Goal: Transaction & Acquisition: Purchase product/service

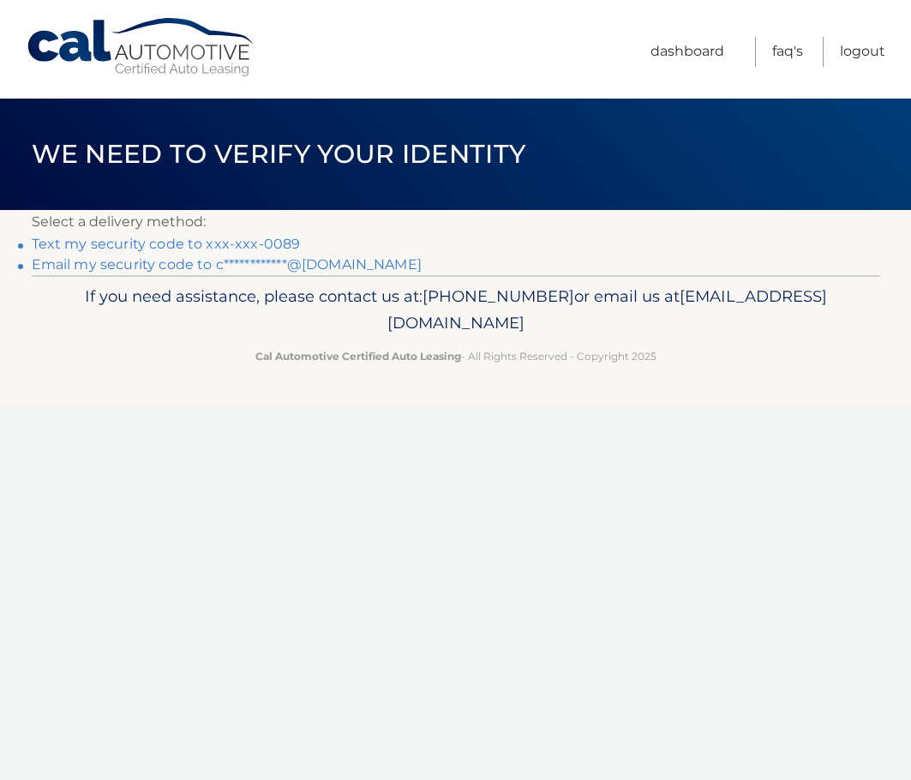
click at [272, 245] on link "Text my security code to xxx-xxx-0089" at bounding box center [166, 244] width 269 height 16
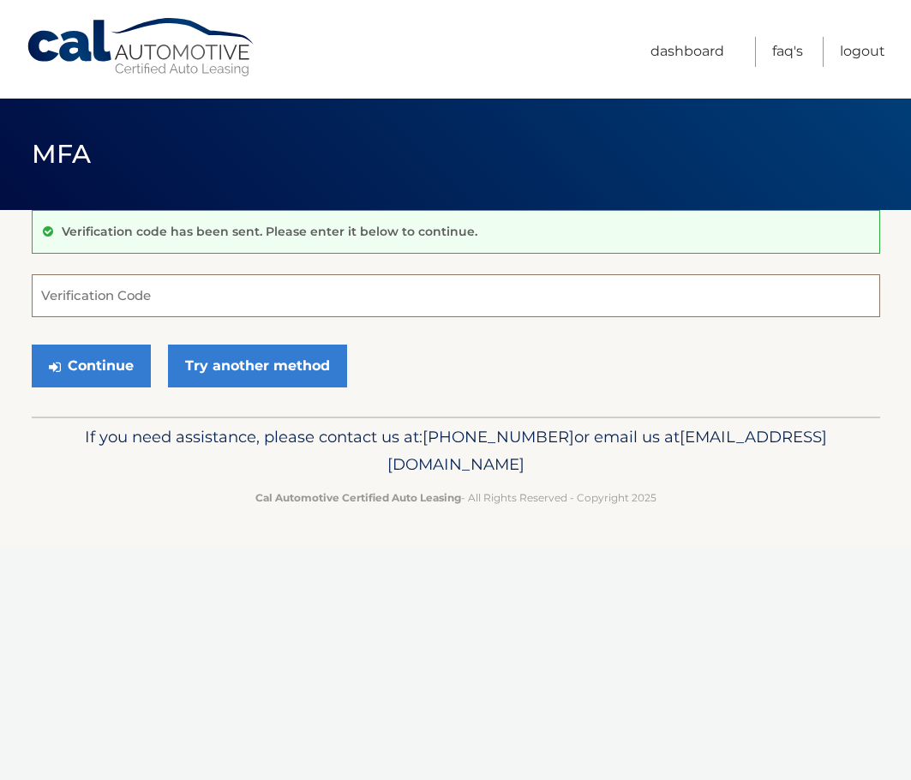
click at [148, 290] on input "Verification Code" at bounding box center [456, 295] width 848 height 43
type input "218004"
click at [32, 344] on button "Continue" at bounding box center [91, 365] width 119 height 43
click at [120, 371] on button "Continue" at bounding box center [91, 365] width 119 height 43
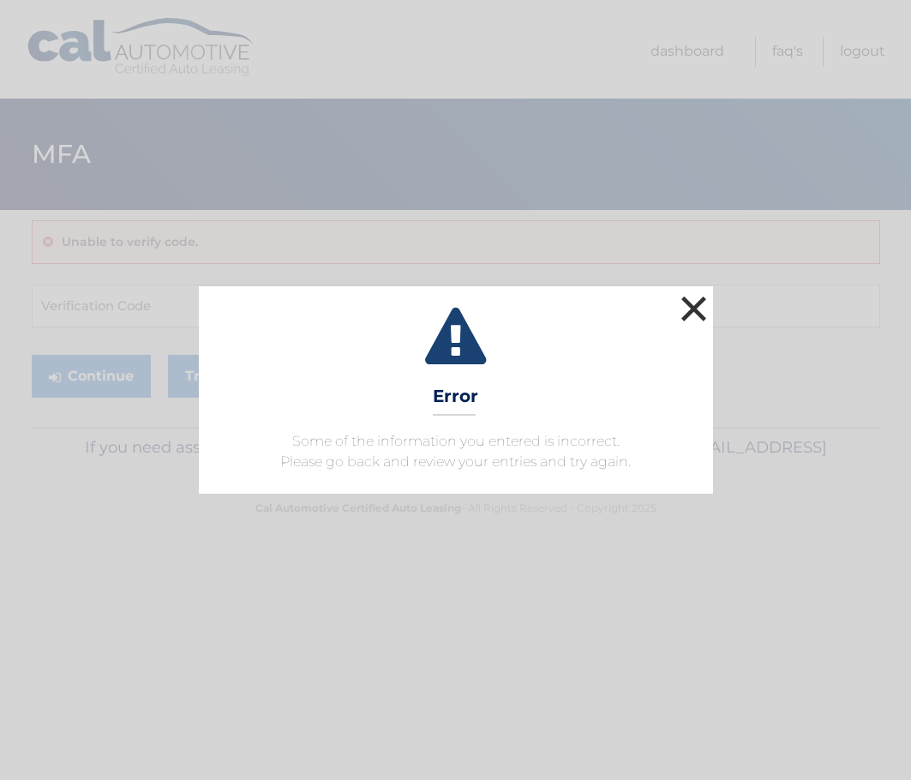
click at [699, 301] on button "×" at bounding box center [694, 308] width 34 height 34
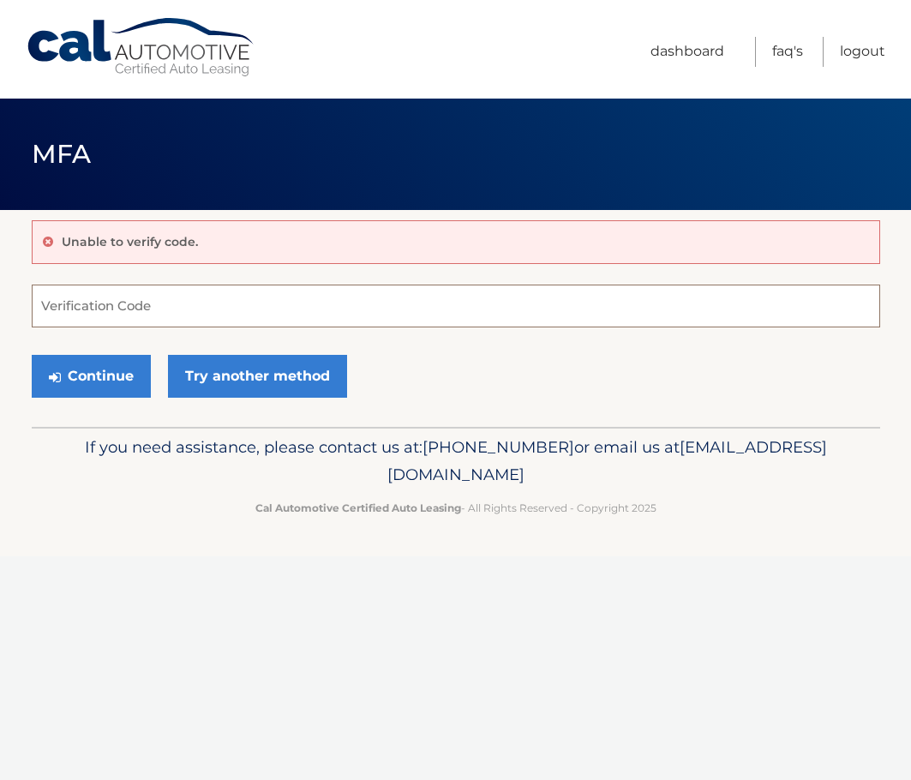
click at [141, 296] on input "Verification Code" at bounding box center [456, 305] width 848 height 43
type input "218004"
click at [32, 355] on button "Continue" at bounding box center [91, 376] width 119 height 43
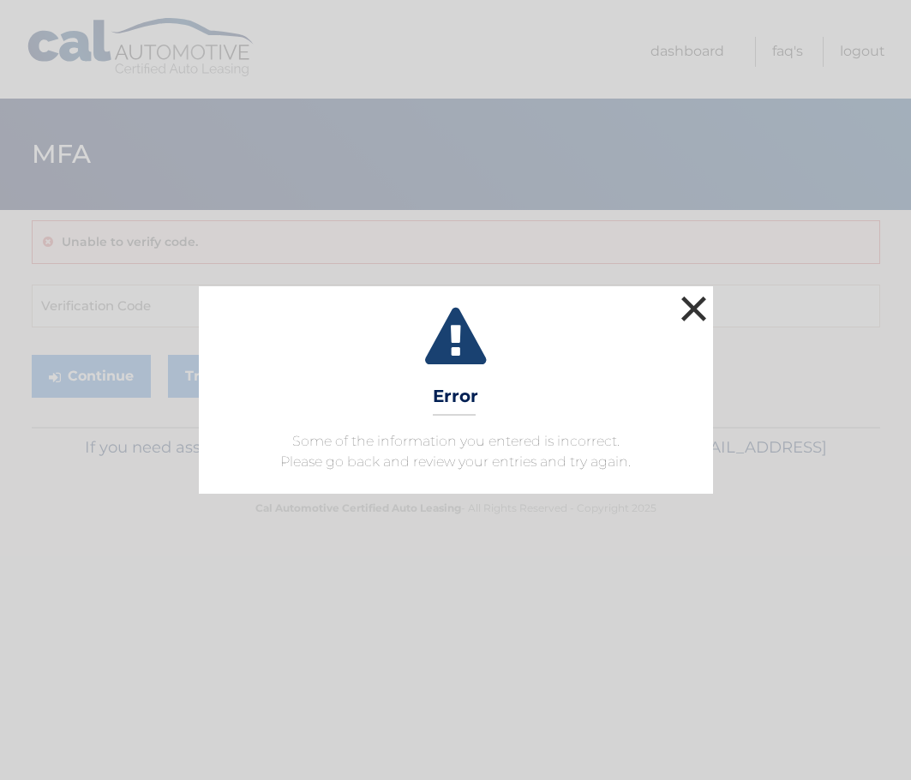
click at [694, 301] on button "×" at bounding box center [694, 308] width 34 height 34
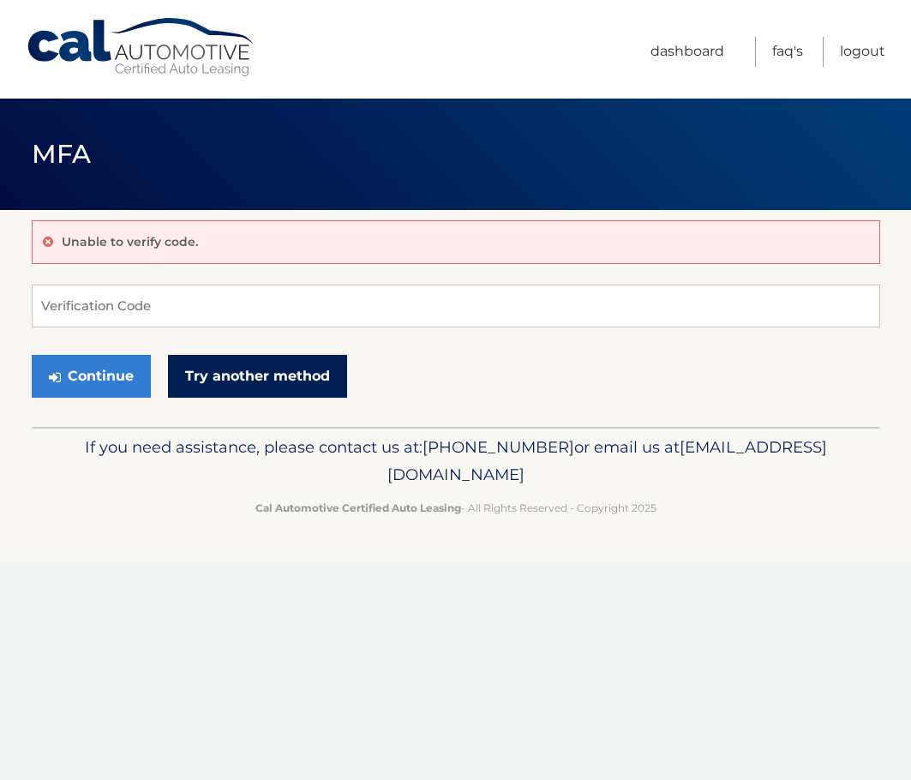
click at [306, 380] on link "Try another method" at bounding box center [257, 376] width 179 height 43
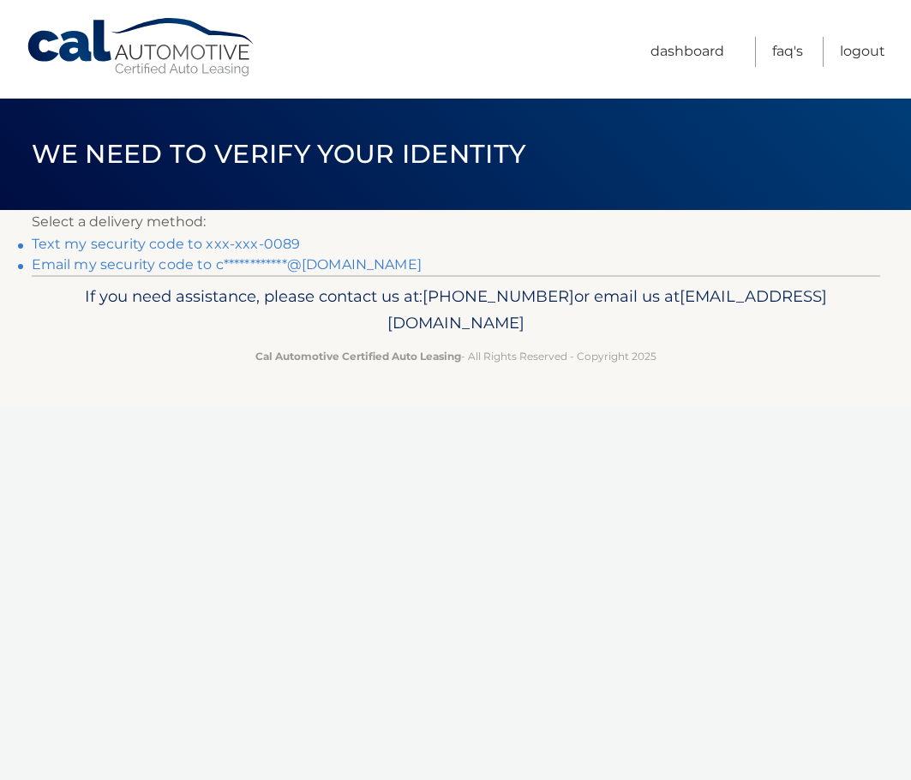
click at [107, 242] on link "Text my security code to xxx-xxx-0089" at bounding box center [166, 244] width 269 height 16
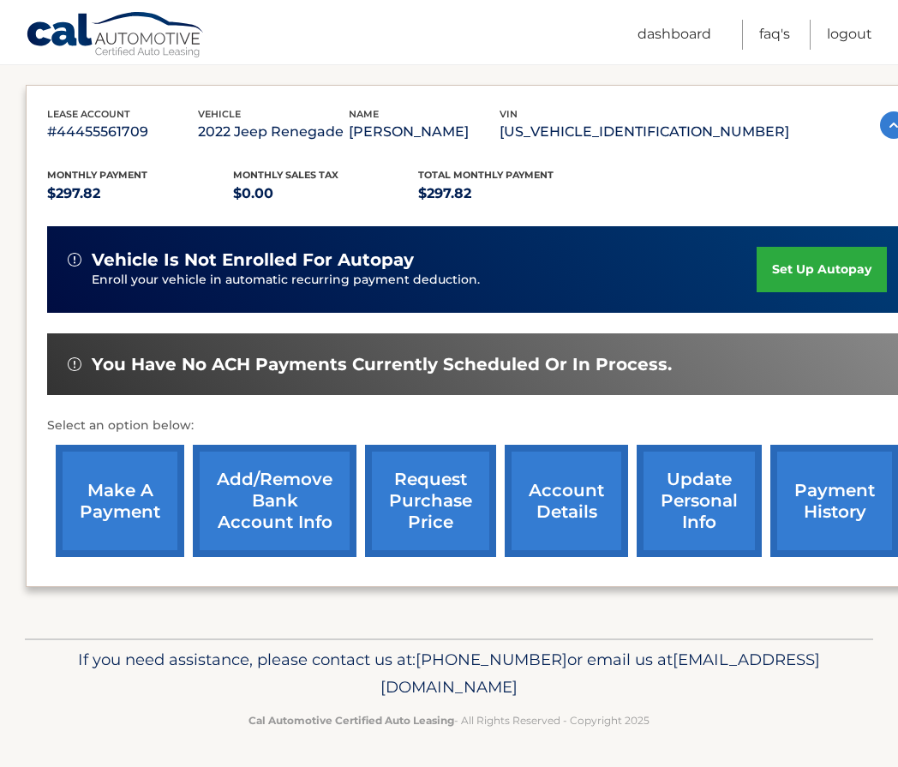
scroll to position [272, 0]
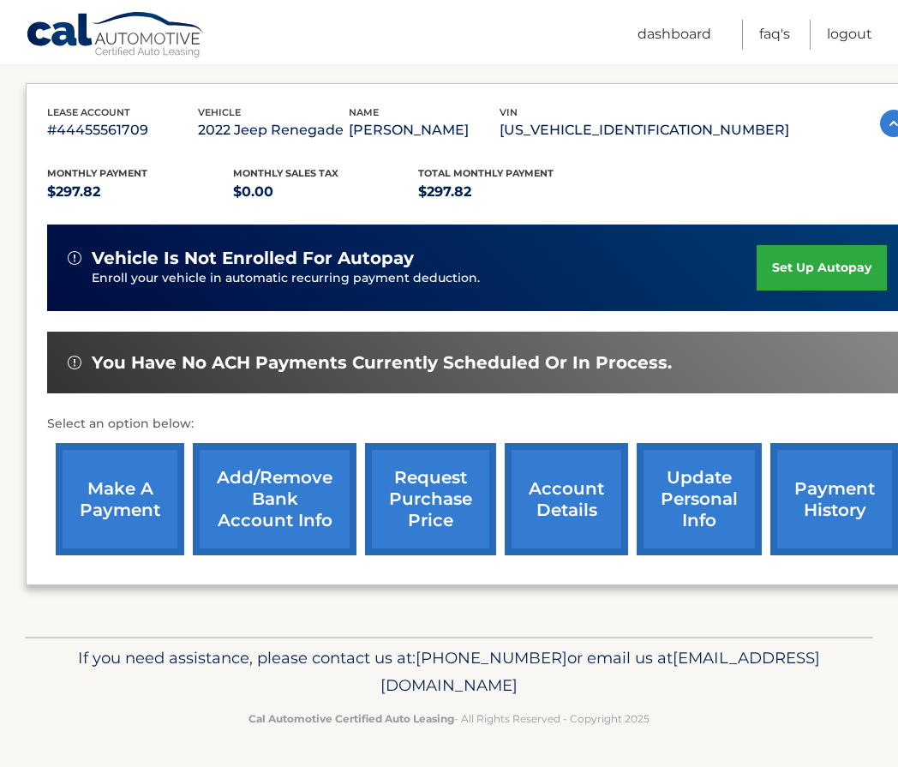
click at [131, 504] on link "make a payment" at bounding box center [120, 499] width 128 height 112
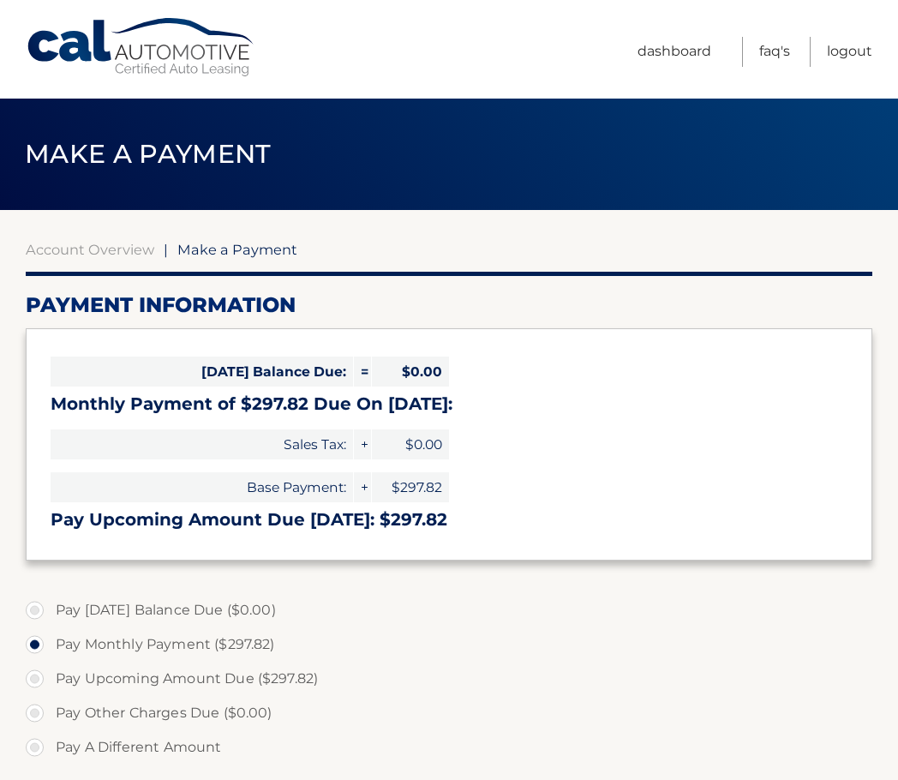
select select "NDcyYWE4NzEtYWNmMi00OTE2LThkMTQtZDEyZjk5MTQyYzk0"
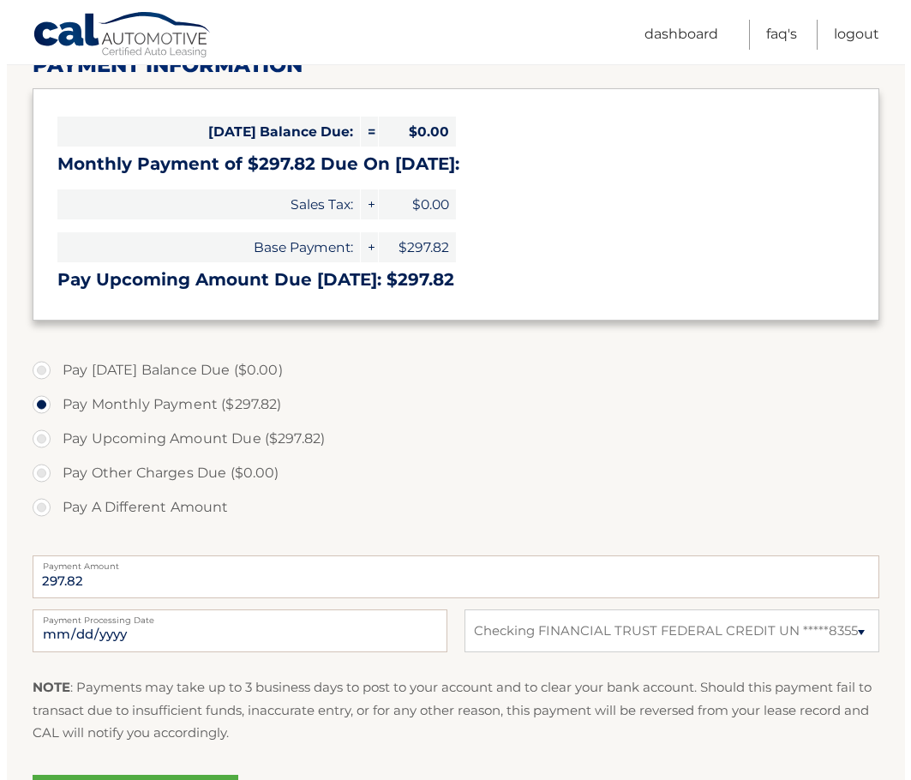
scroll to position [343, 0]
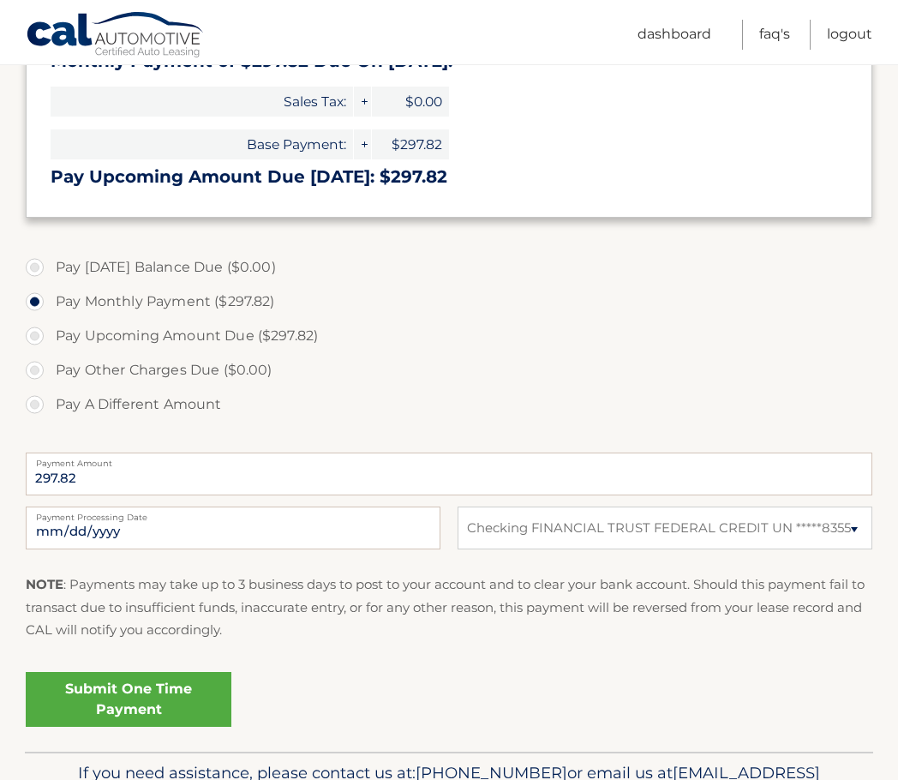
click at [98, 696] on link "Submit One Time Payment" at bounding box center [129, 699] width 206 height 55
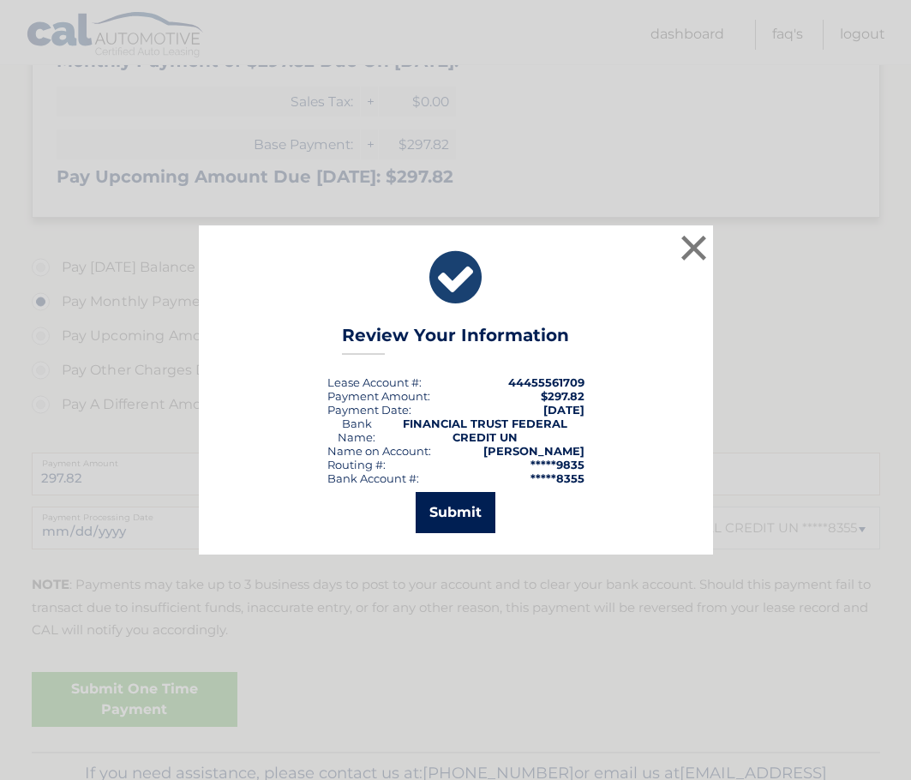
click at [458, 512] on button "Submit" at bounding box center [455, 512] width 80 height 41
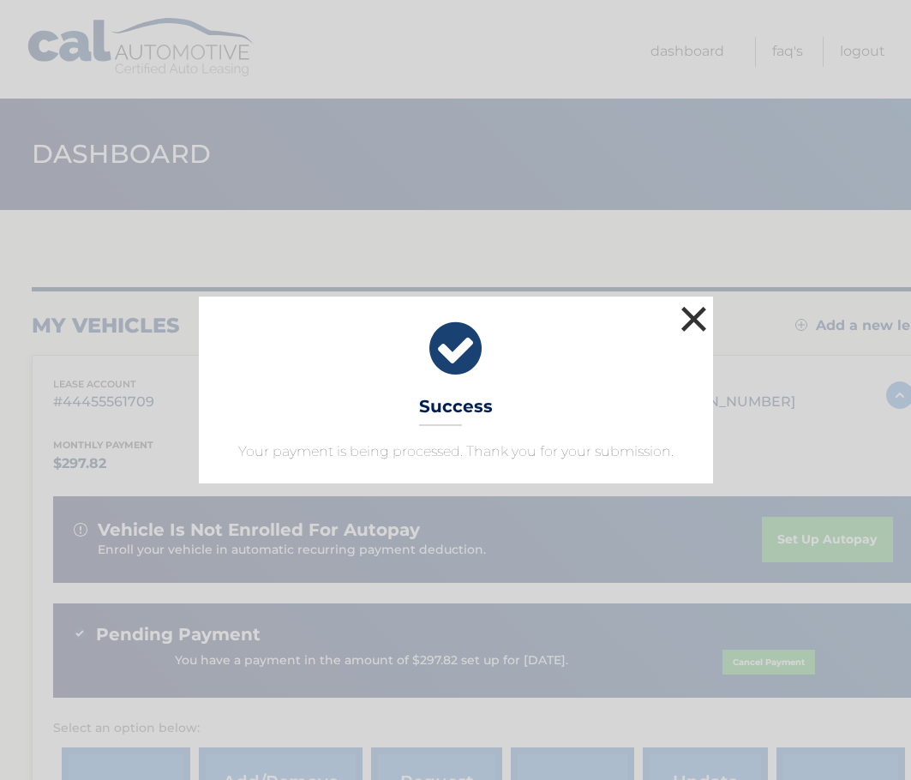
click at [691, 318] on button "×" at bounding box center [694, 319] width 34 height 34
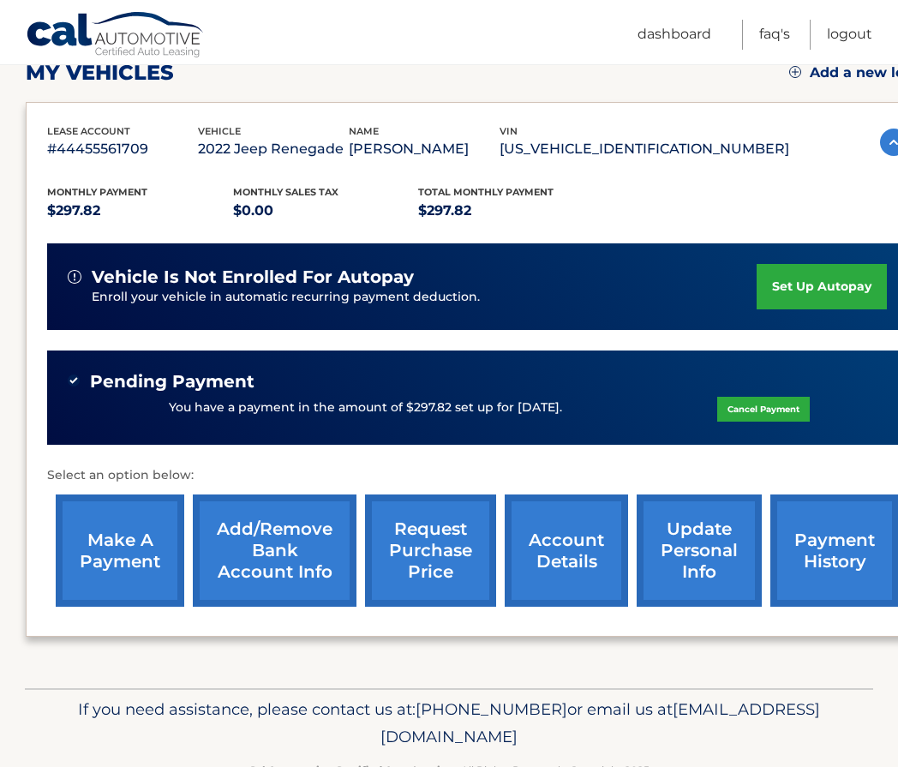
scroll to position [257, 0]
